Goal: Task Accomplishment & Management: Manage account settings

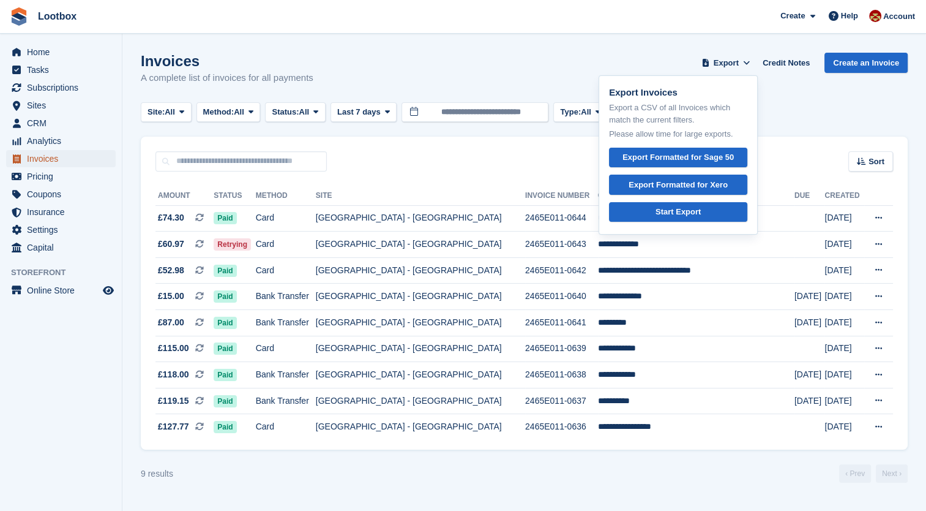
click at [36, 157] on span "Invoices" at bounding box center [63, 158] width 73 height 17
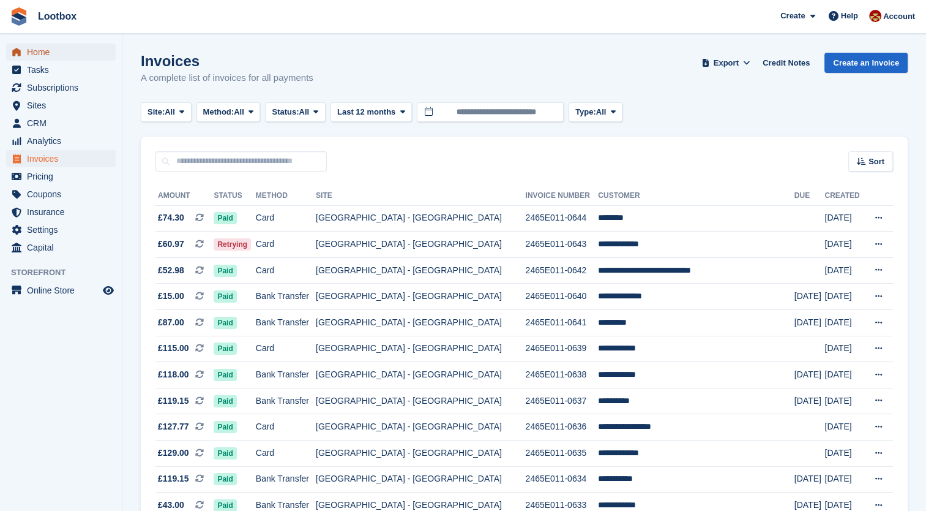
click at [29, 58] on span "Home" at bounding box center [63, 51] width 73 height 17
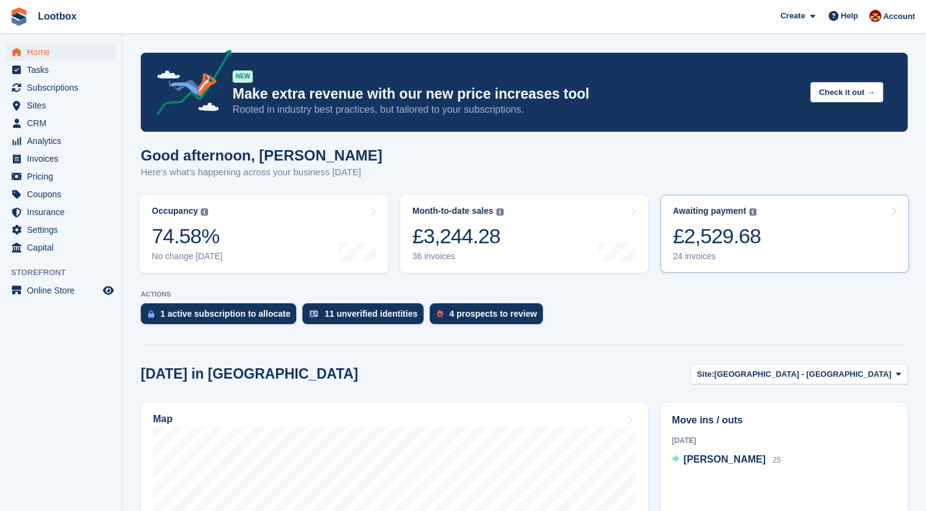
click at [712, 246] on div "£2,529.68" at bounding box center [717, 235] width 88 height 25
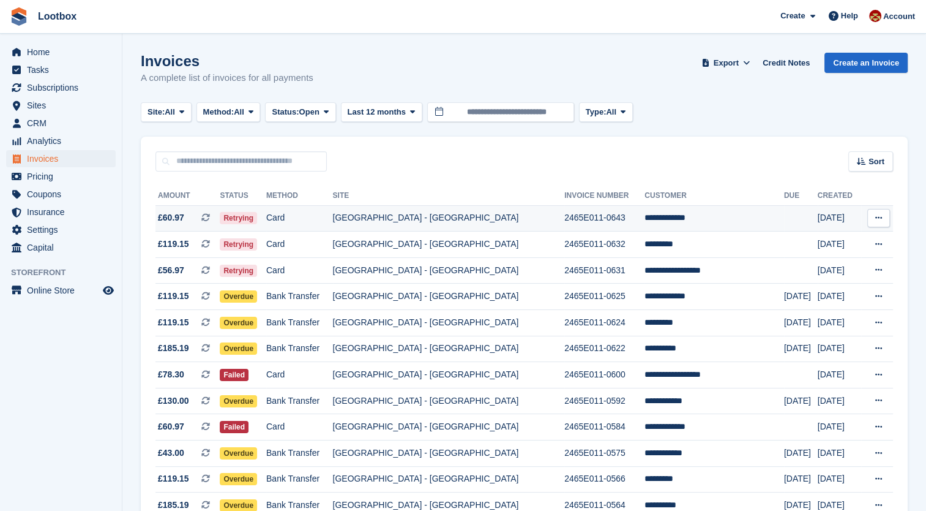
click at [502, 220] on td "[GEOGRAPHIC_DATA] - [GEOGRAPHIC_DATA]" at bounding box center [449, 218] width 232 height 26
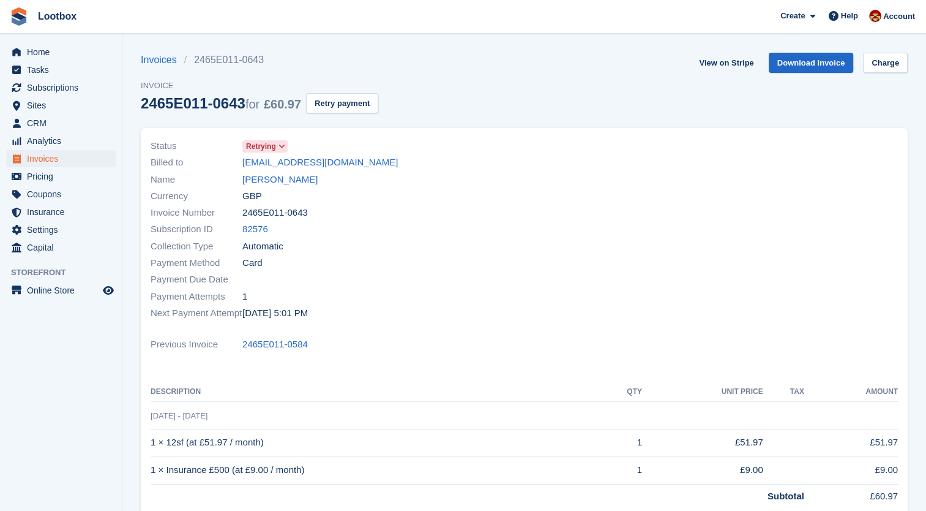
drag, startPoint x: 238, startPoint y: 103, endPoint x: 137, endPoint y: 107, distance: 101.1
click at [137, 107] on section "Invoices 2465E011-0643 Invoice 2465E011-0643 for £60.97 Retry payment View on S…" at bounding box center [524, 359] width 804 height 718
copy div "2465E011-0643"
click at [159, 103] on div "2465E011-0643 for £60.97" at bounding box center [221, 103] width 160 height 17
drag, startPoint x: 208, startPoint y: 108, endPoint x: 133, endPoint y: 107, distance: 74.7
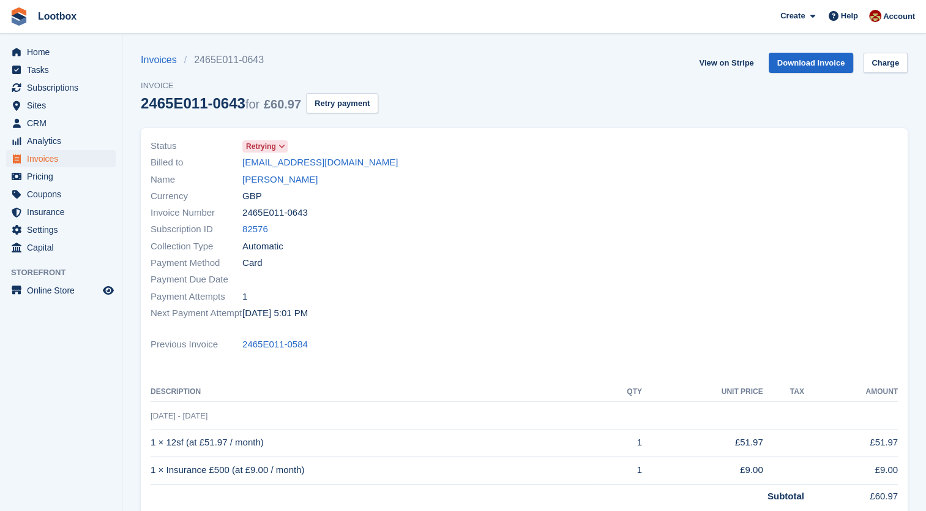
click at [133, 107] on section "Invoices 2465E011-0643 Invoice 2465E011-0643 for £60.97 Retry payment View on S…" at bounding box center [524, 359] width 804 height 718
copy div "2465E011-"
click at [53, 15] on link "Lootbox" at bounding box center [57, 16] width 48 height 20
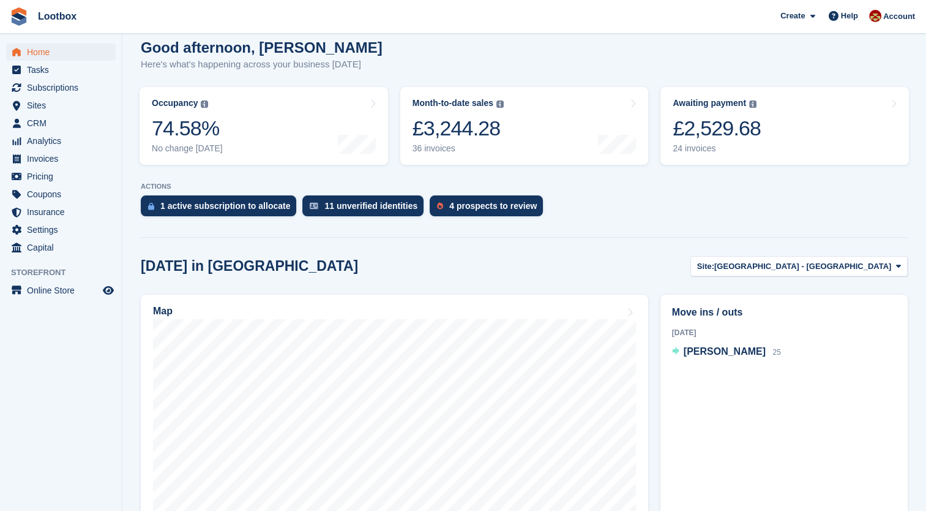
scroll to position [133, 0]
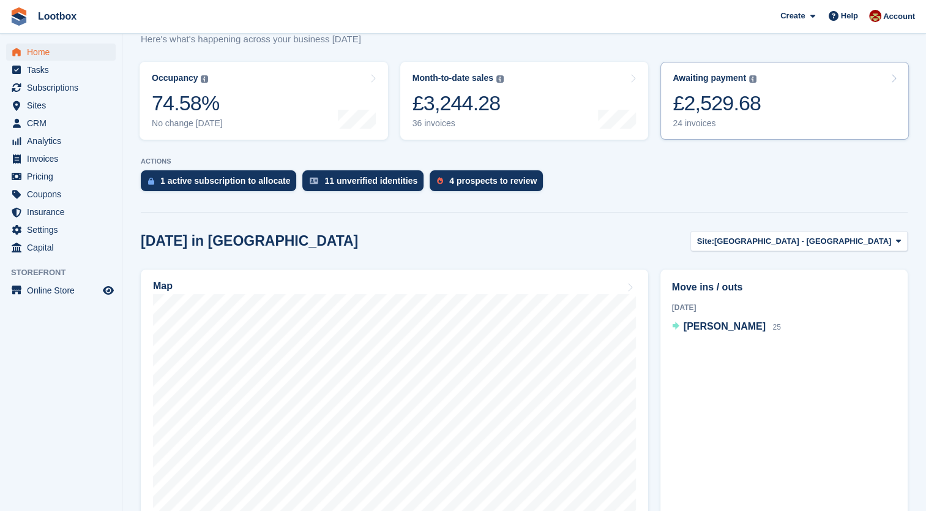
click at [689, 127] on div "24 invoices" at bounding box center [717, 123] width 88 height 10
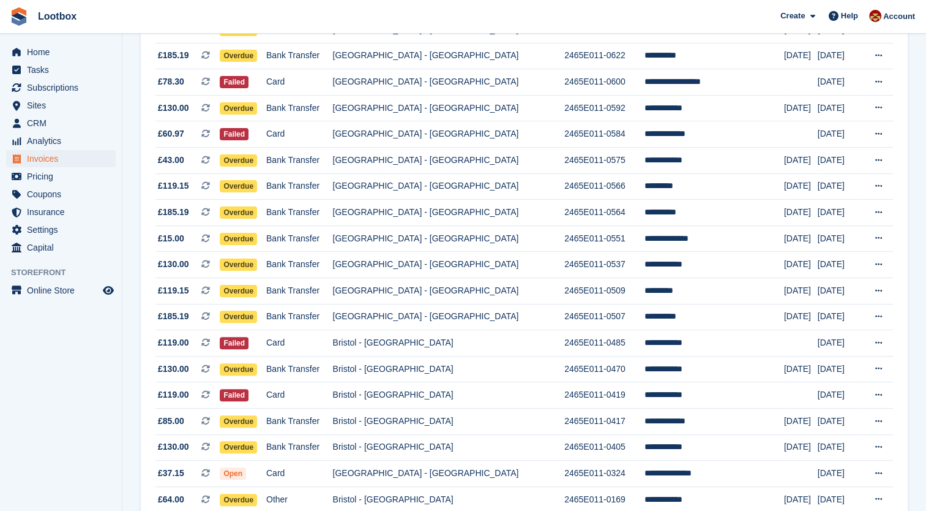
scroll to position [384, 0]
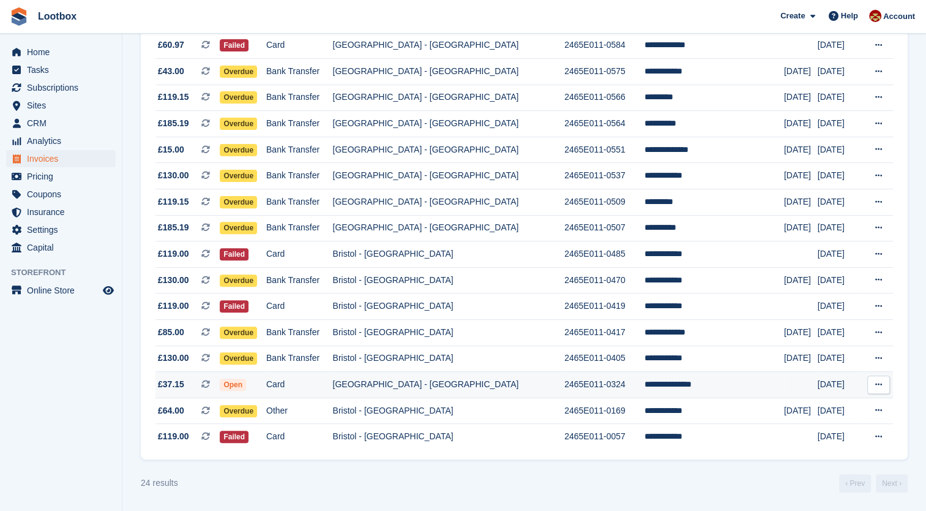
click at [889, 389] on button at bounding box center [878, 384] width 23 height 18
click at [812, 427] on p "View on Stripe" at bounding box center [831, 426] width 107 height 20
click at [799, 431] on p "View on Stripe" at bounding box center [831, 426] width 107 height 20
click at [368, 372] on td "[GEOGRAPHIC_DATA] - [GEOGRAPHIC_DATA]" at bounding box center [449, 385] width 232 height 26
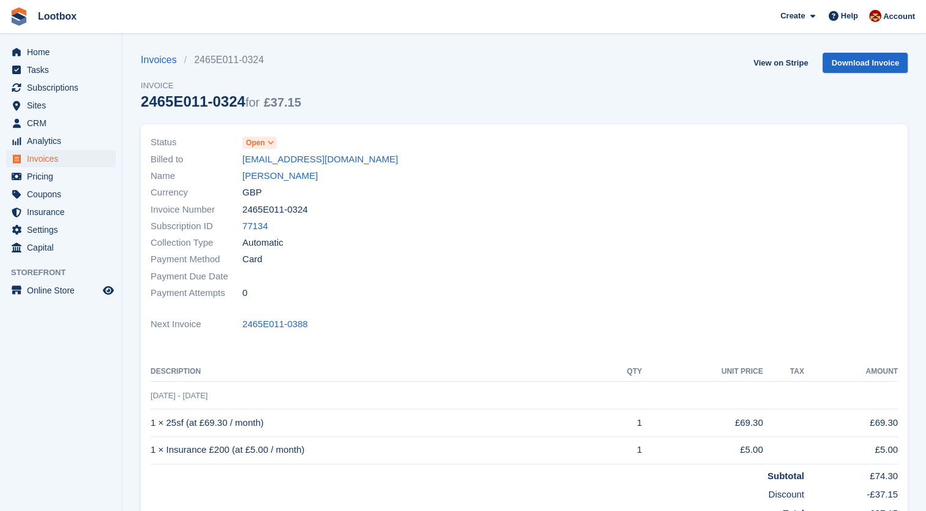
click at [265, 139] on span "Open" at bounding box center [259, 143] width 34 height 12
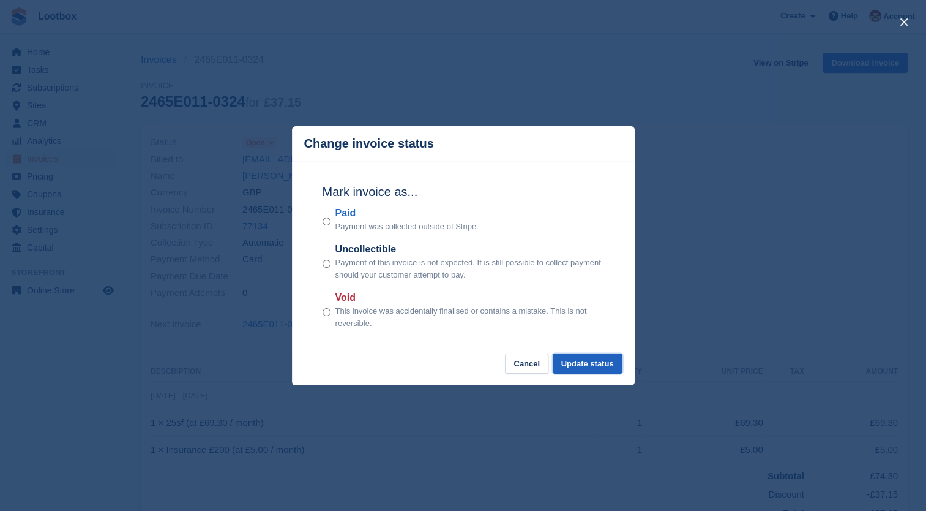
click at [572, 357] on button "Update status" at bounding box center [588, 363] width 70 height 20
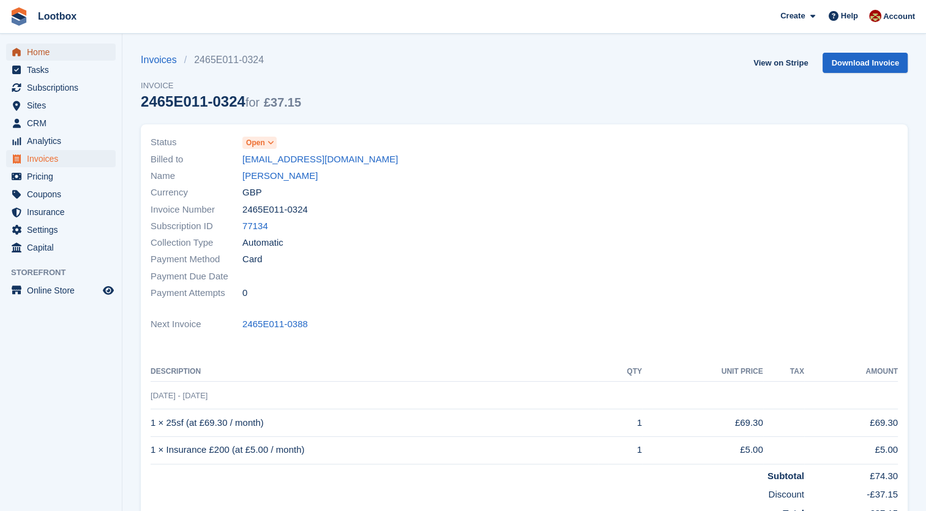
click at [39, 43] on span "Home" at bounding box center [63, 51] width 73 height 17
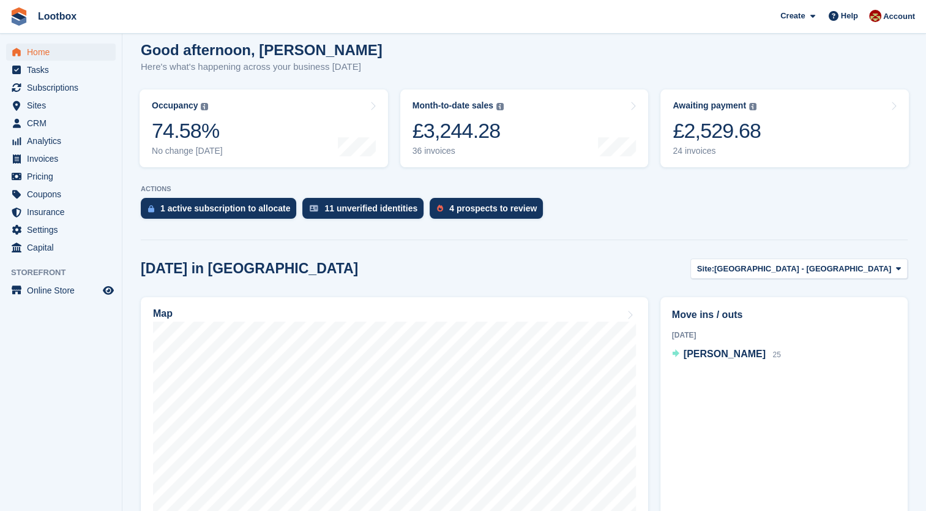
scroll to position [126, 0]
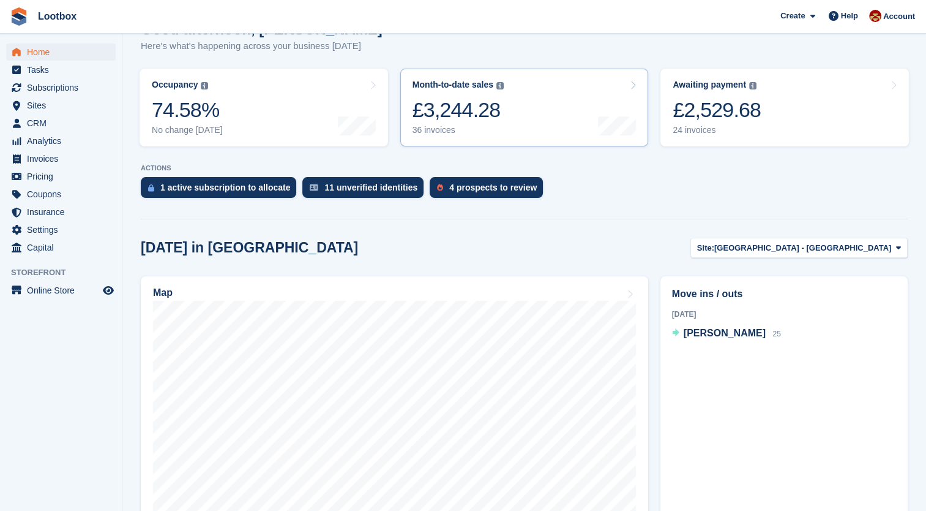
click at [458, 89] on div "Month-to-date sales" at bounding box center [453, 85] width 81 height 10
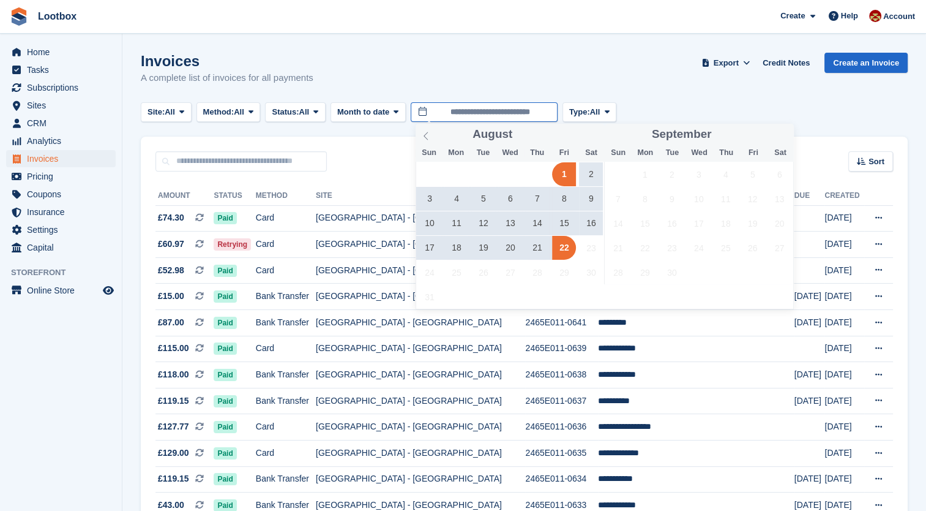
click at [484, 114] on input "**********" at bounding box center [484, 112] width 147 height 20
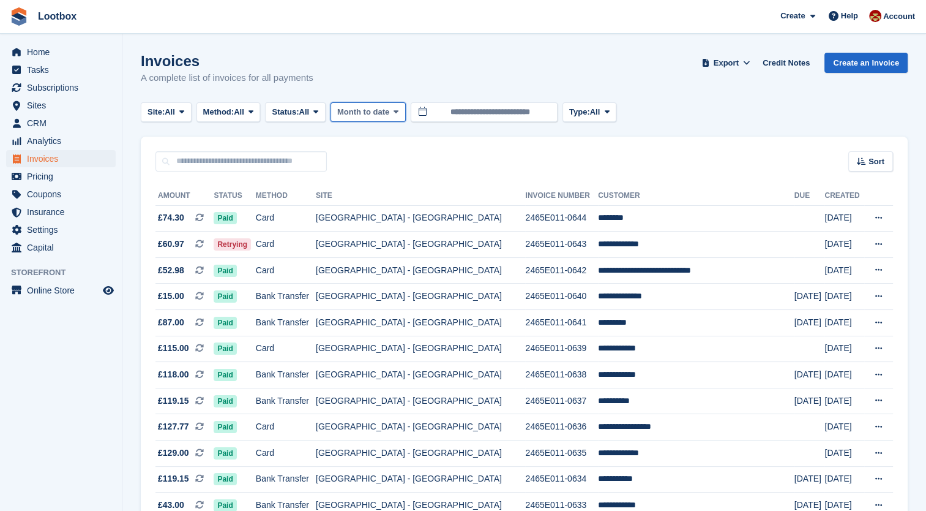
click at [389, 111] on span "Month to date" at bounding box center [363, 112] width 52 height 12
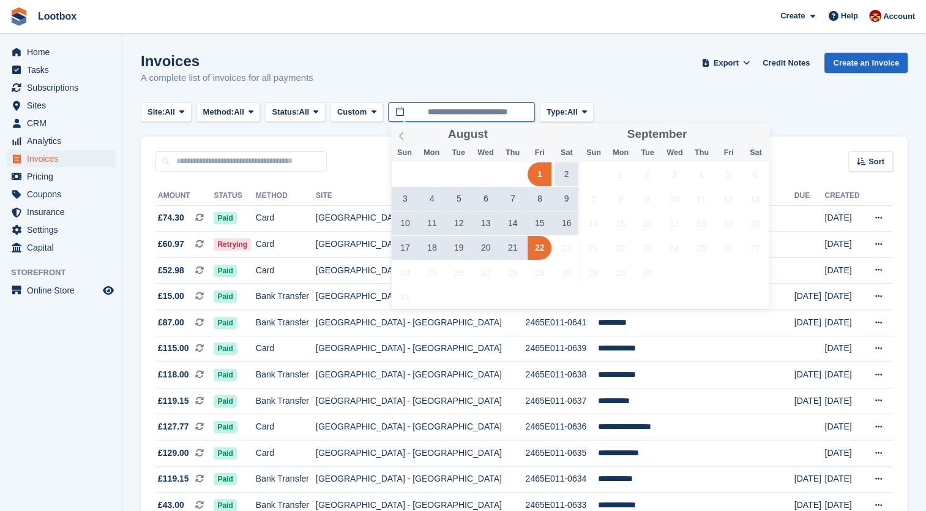
click at [391, 111] on input "**********" at bounding box center [461, 112] width 147 height 20
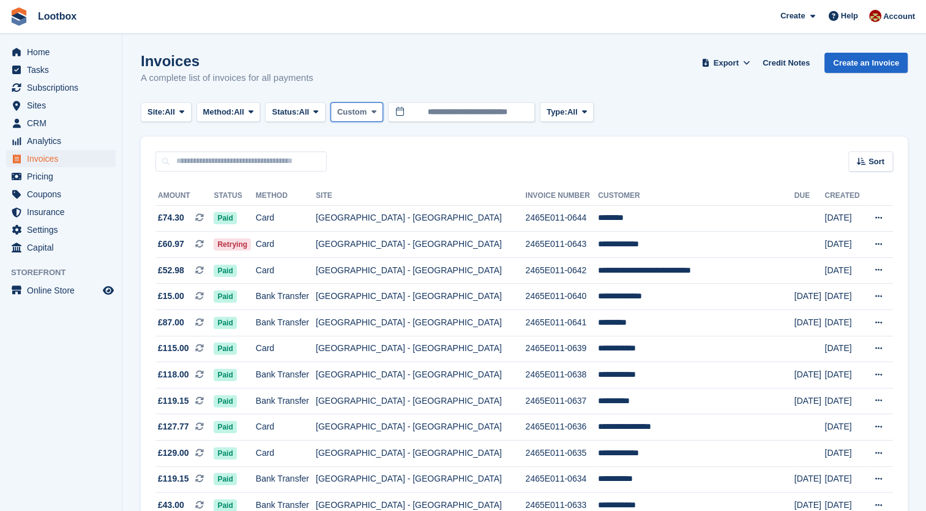
click at [376, 111] on icon at bounding box center [374, 112] width 5 height 8
click at [375, 114] on icon at bounding box center [374, 112] width 5 height 8
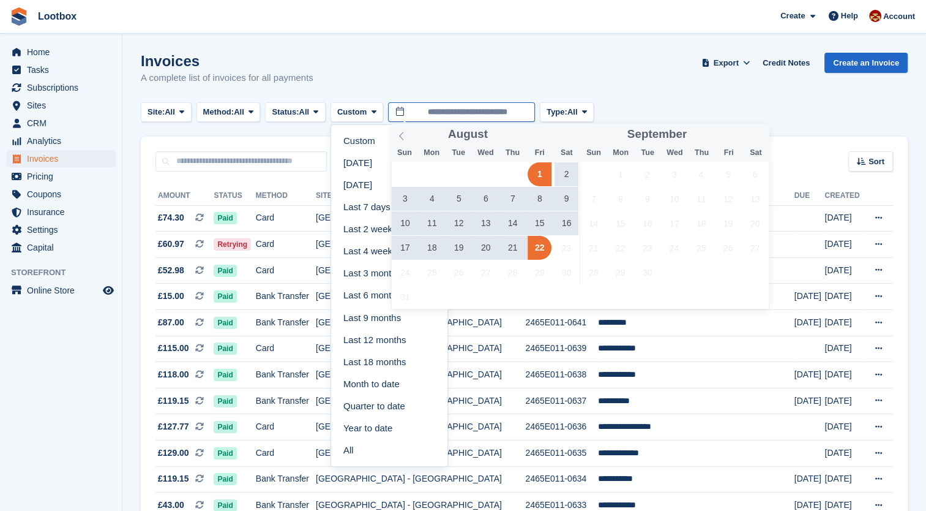
click at [443, 113] on input "**********" at bounding box center [461, 112] width 147 height 20
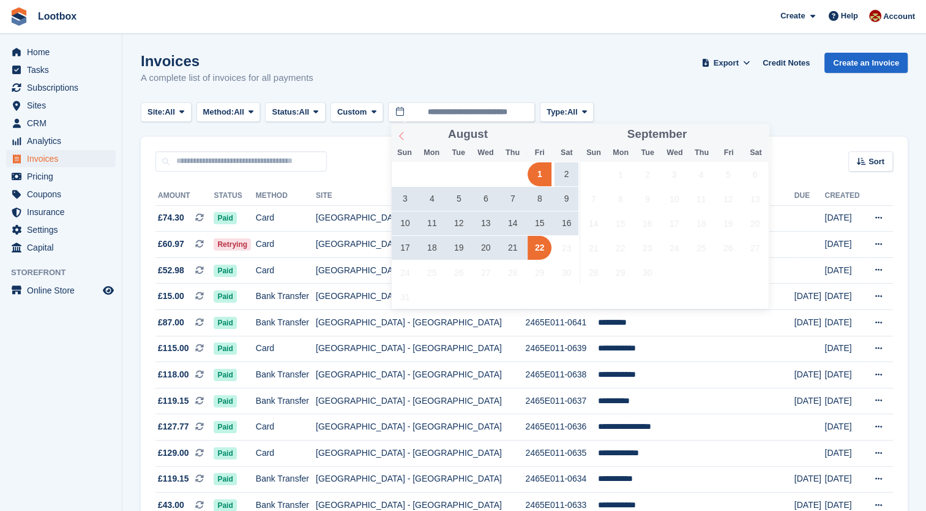
click at [402, 138] on icon at bounding box center [401, 136] width 9 height 9
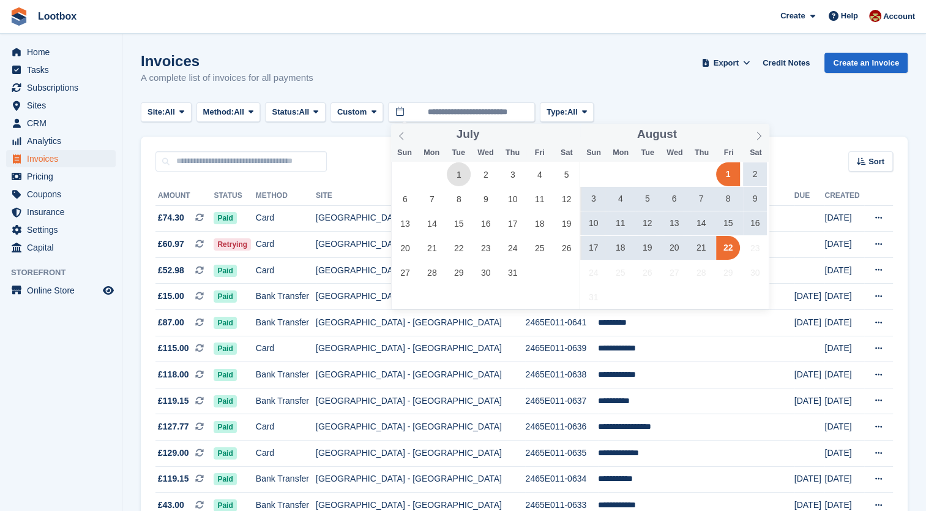
click at [463, 168] on span "1" at bounding box center [459, 174] width 24 height 24
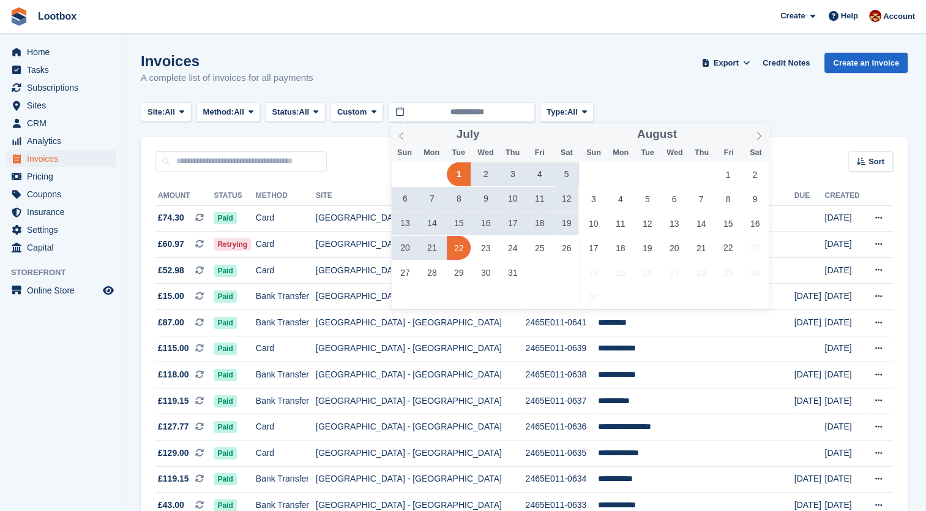
click at [449, 247] on span "22" at bounding box center [459, 248] width 24 height 24
type input "**********"
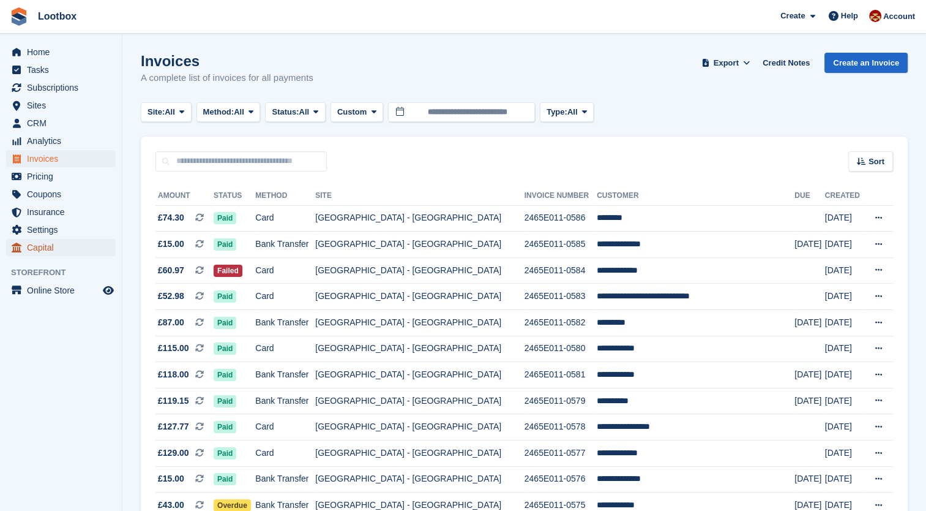
click at [35, 244] on span "Capital" at bounding box center [63, 247] width 73 height 17
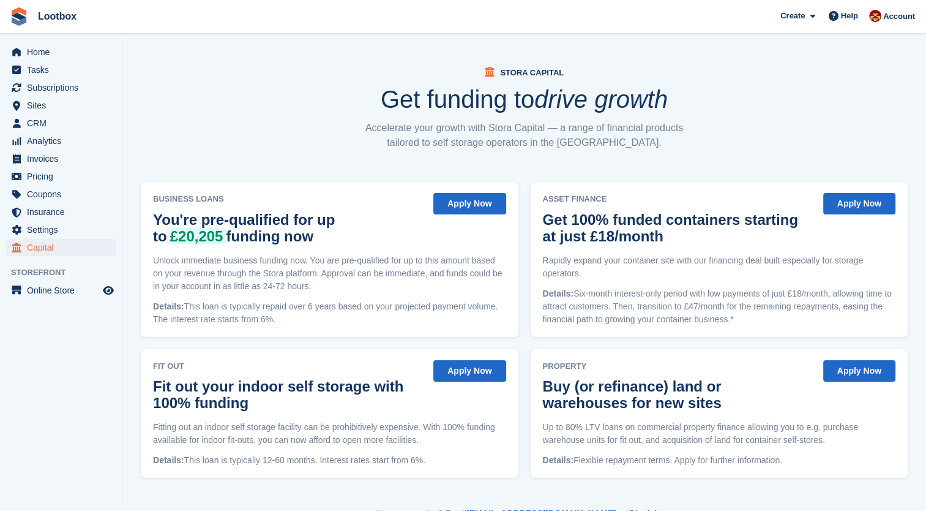
scroll to position [37, 0]
